Goal: Navigation & Orientation: Find specific page/section

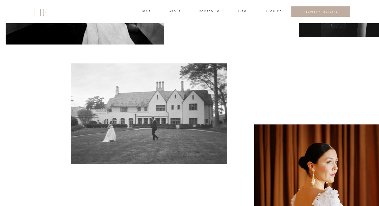
scroll to position [254, 0]
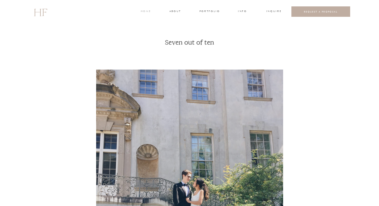
click at [143, 11] on h3 "home" at bounding box center [146, 11] width 10 height 5
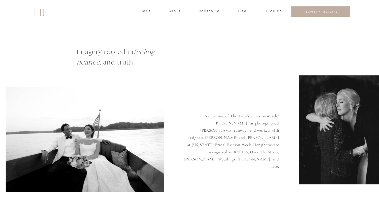
click at [170, 9] on h3 "about" at bounding box center [174, 11] width 11 height 5
